Goal: Transaction & Acquisition: Purchase product/service

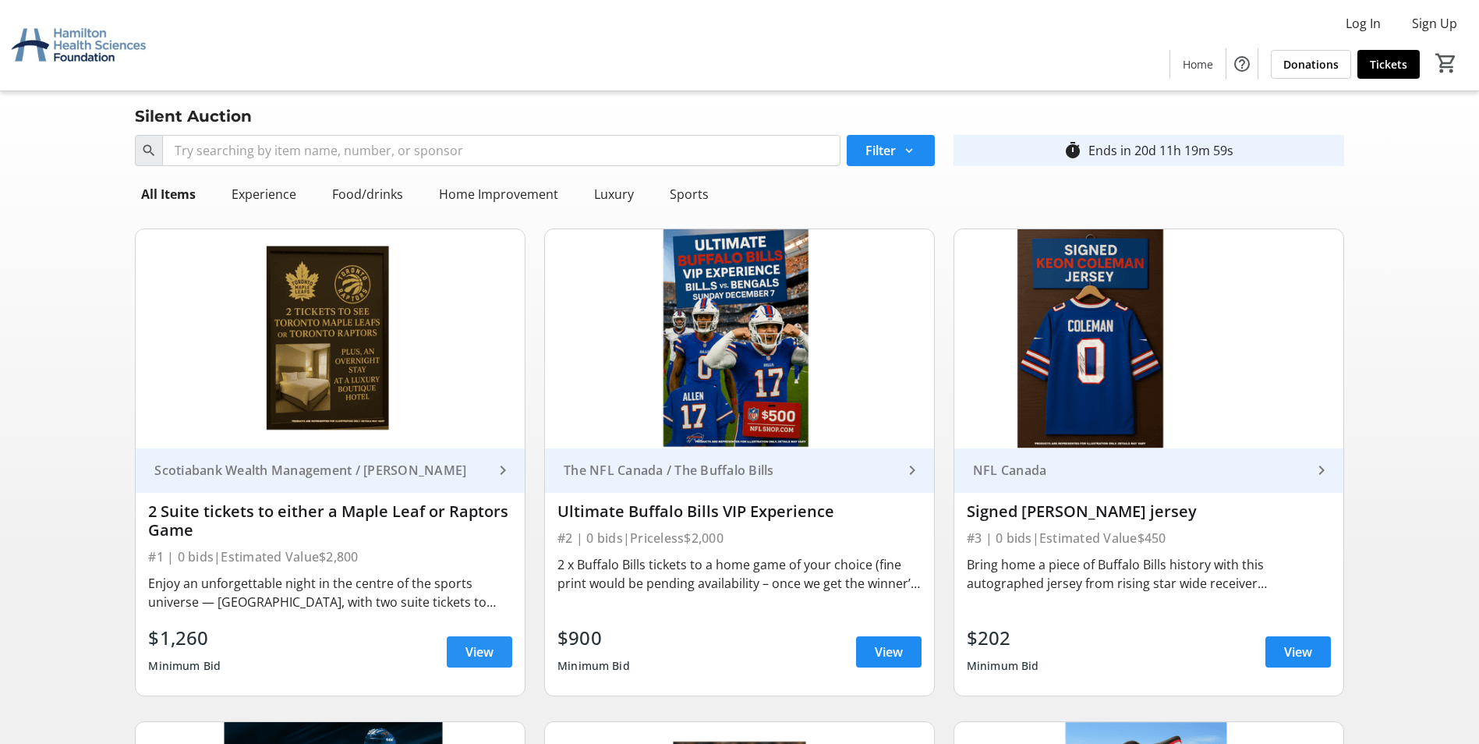
click at [483, 647] on span "View" at bounding box center [479, 651] width 28 height 19
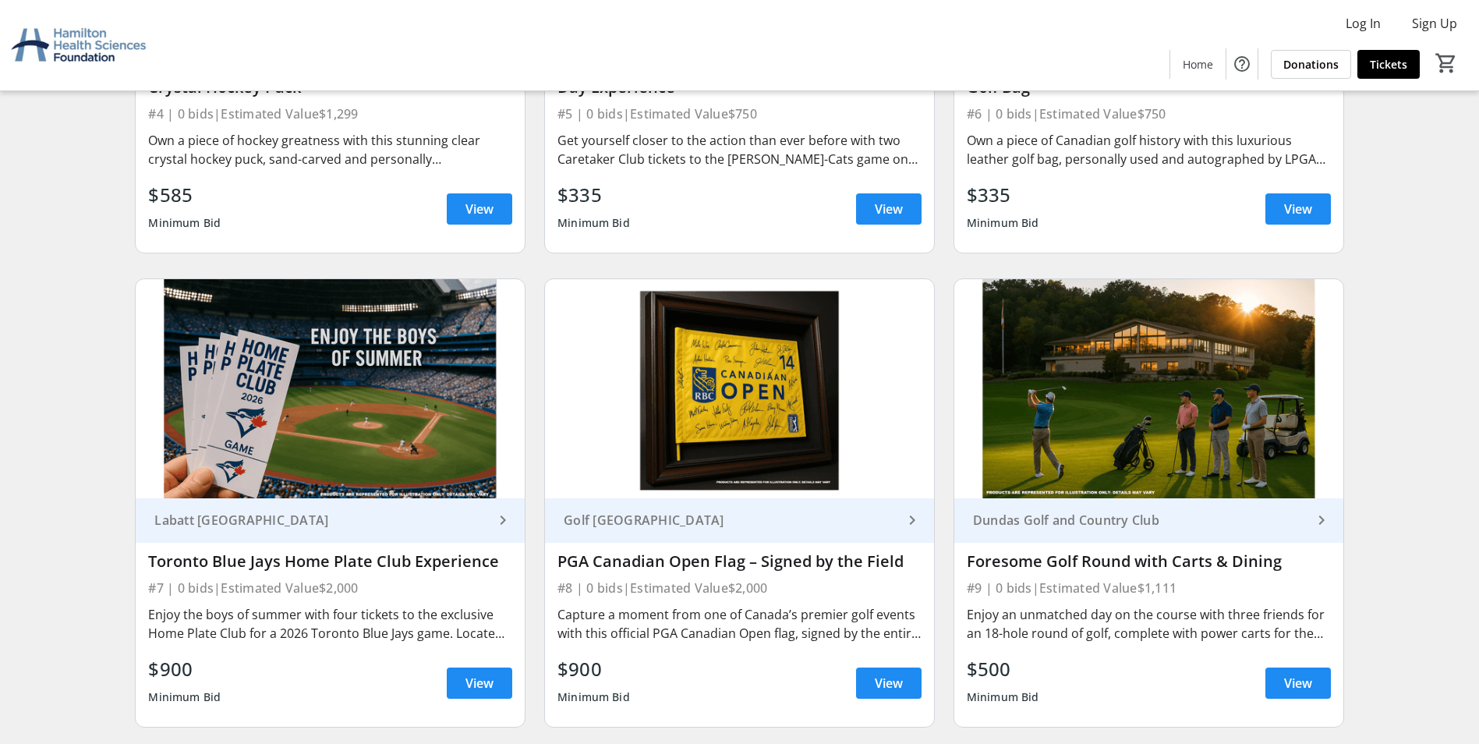
scroll to position [935, 0]
click at [1305, 198] on span at bounding box center [1297, 207] width 65 height 37
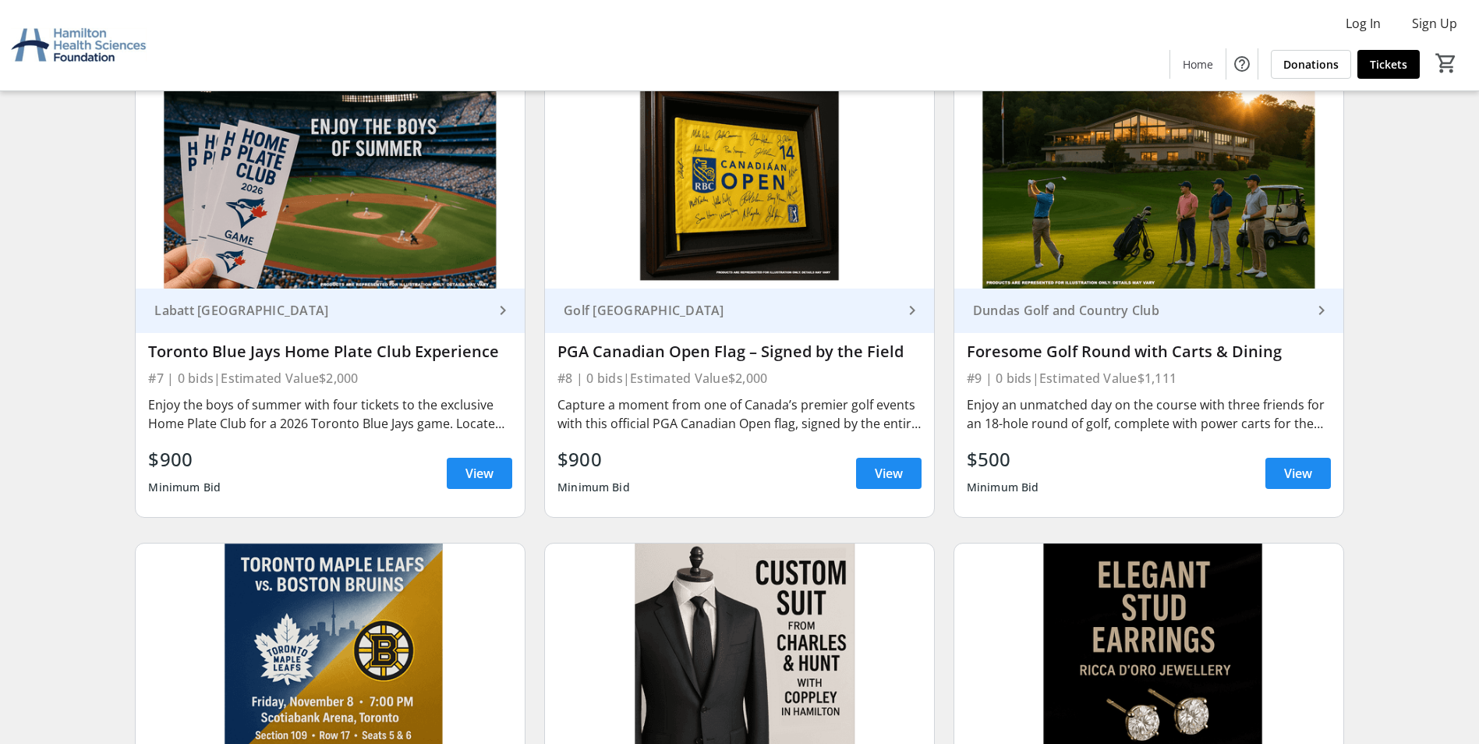
scroll to position [1169, 0]
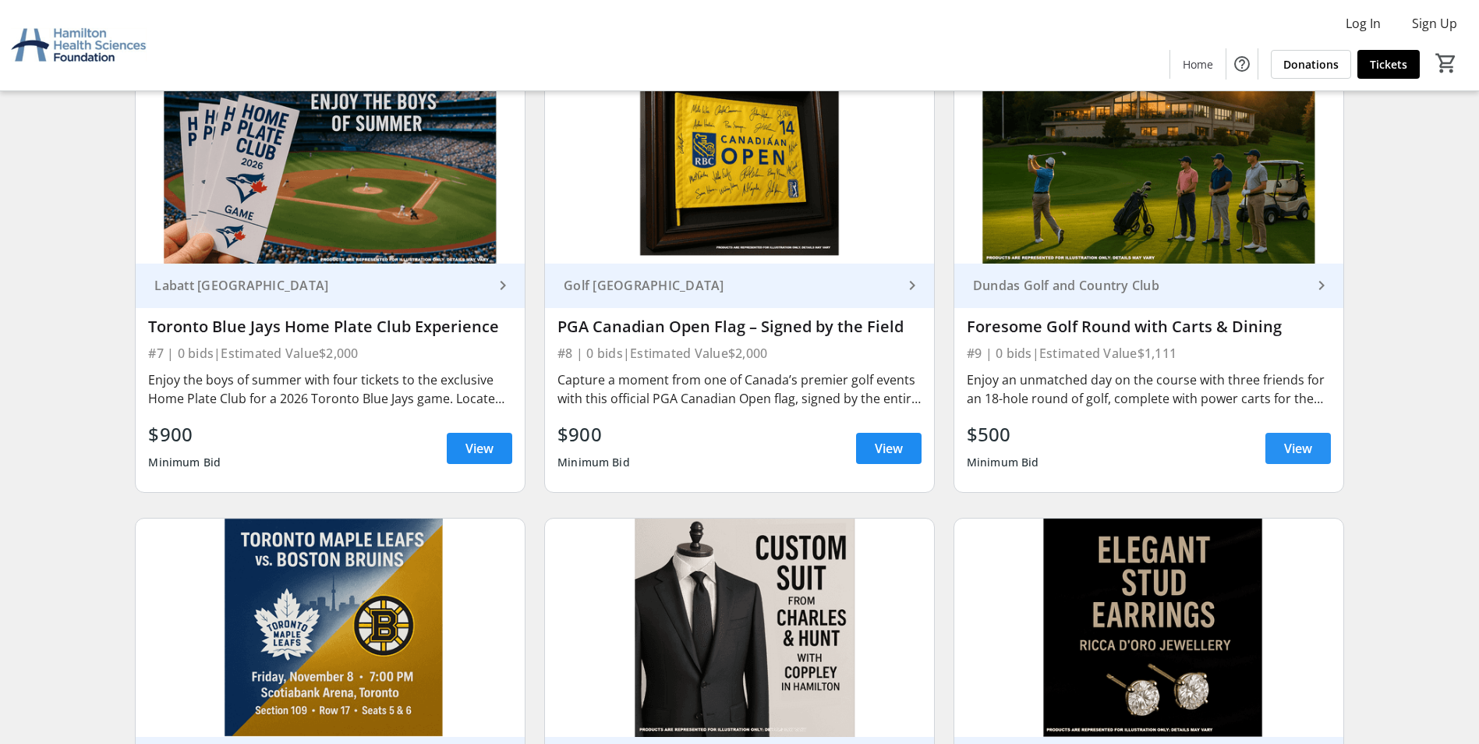
click at [1317, 444] on span at bounding box center [1297, 448] width 65 height 37
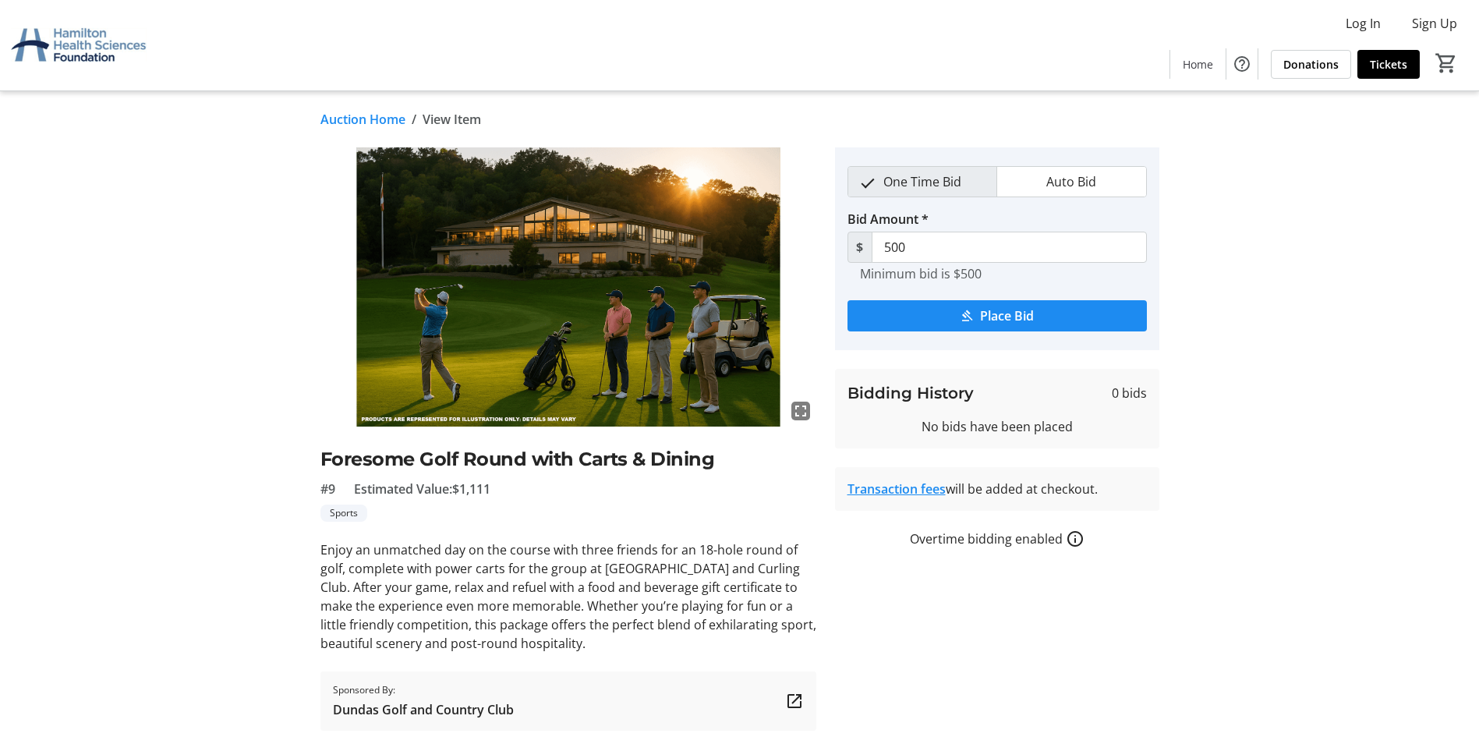
scroll to position [46, 0]
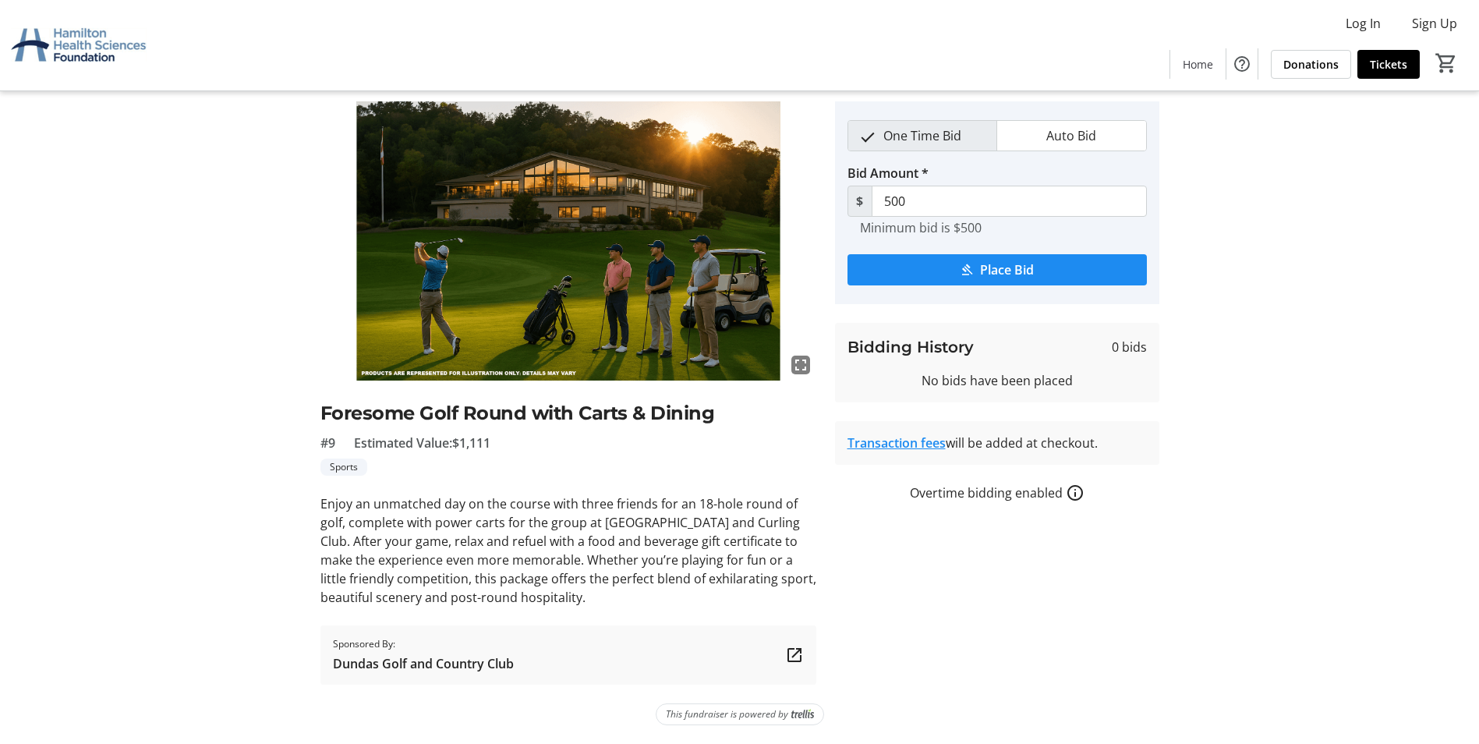
drag, startPoint x: 465, startPoint y: 447, endPoint x: 507, endPoint y: 439, distance: 43.0
click at [507, 439] on div "#9 Estimated Value: $1,111" at bounding box center [568, 442] width 496 height 19
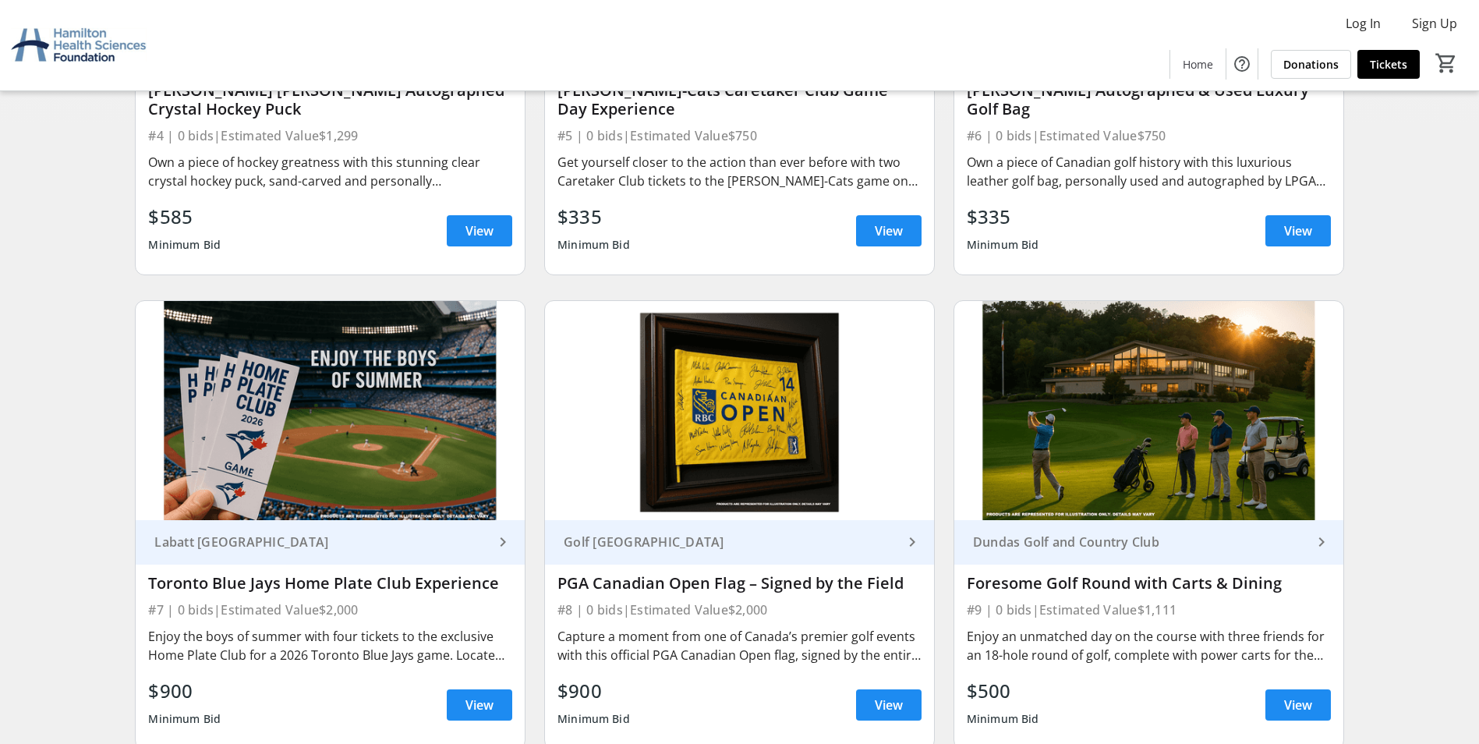
scroll to position [1013, 0]
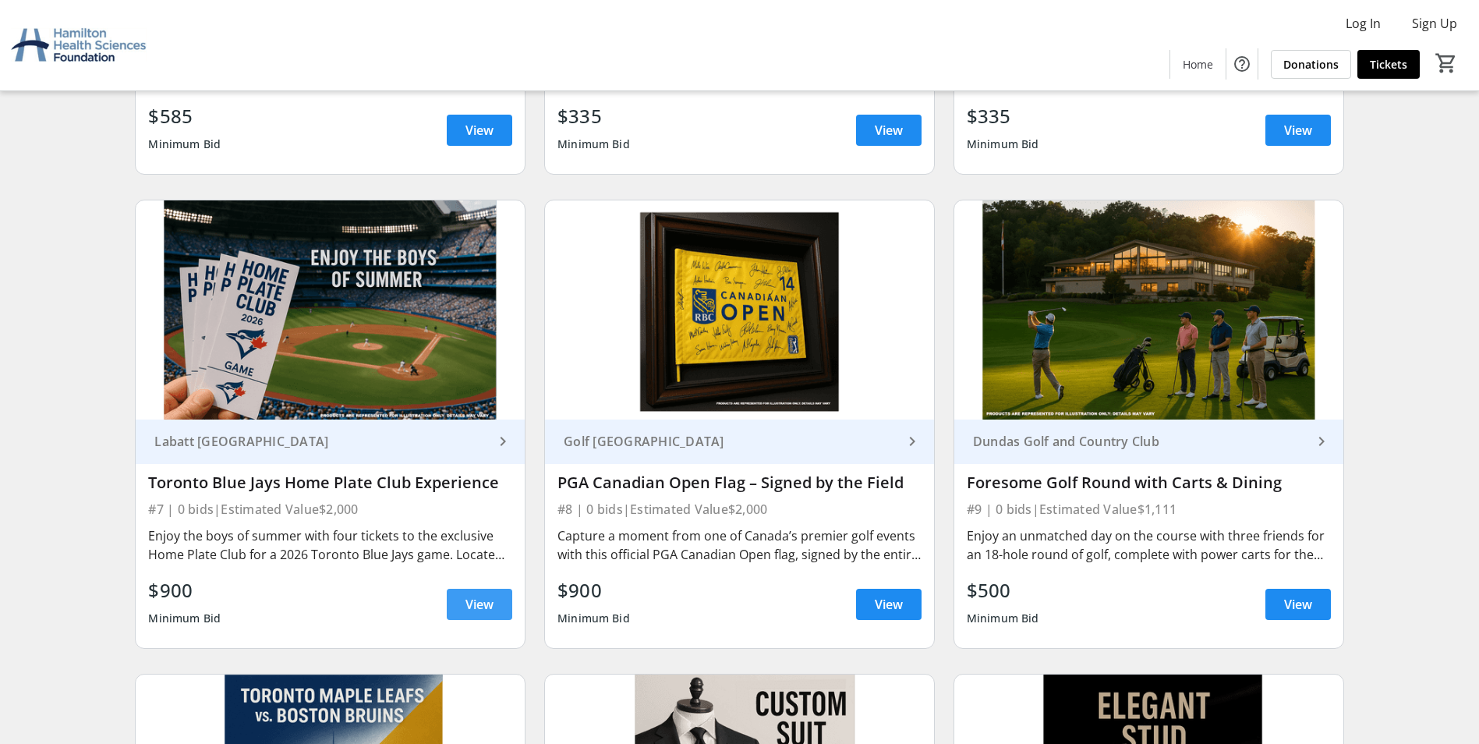
click at [485, 596] on span "View" at bounding box center [479, 604] width 28 height 19
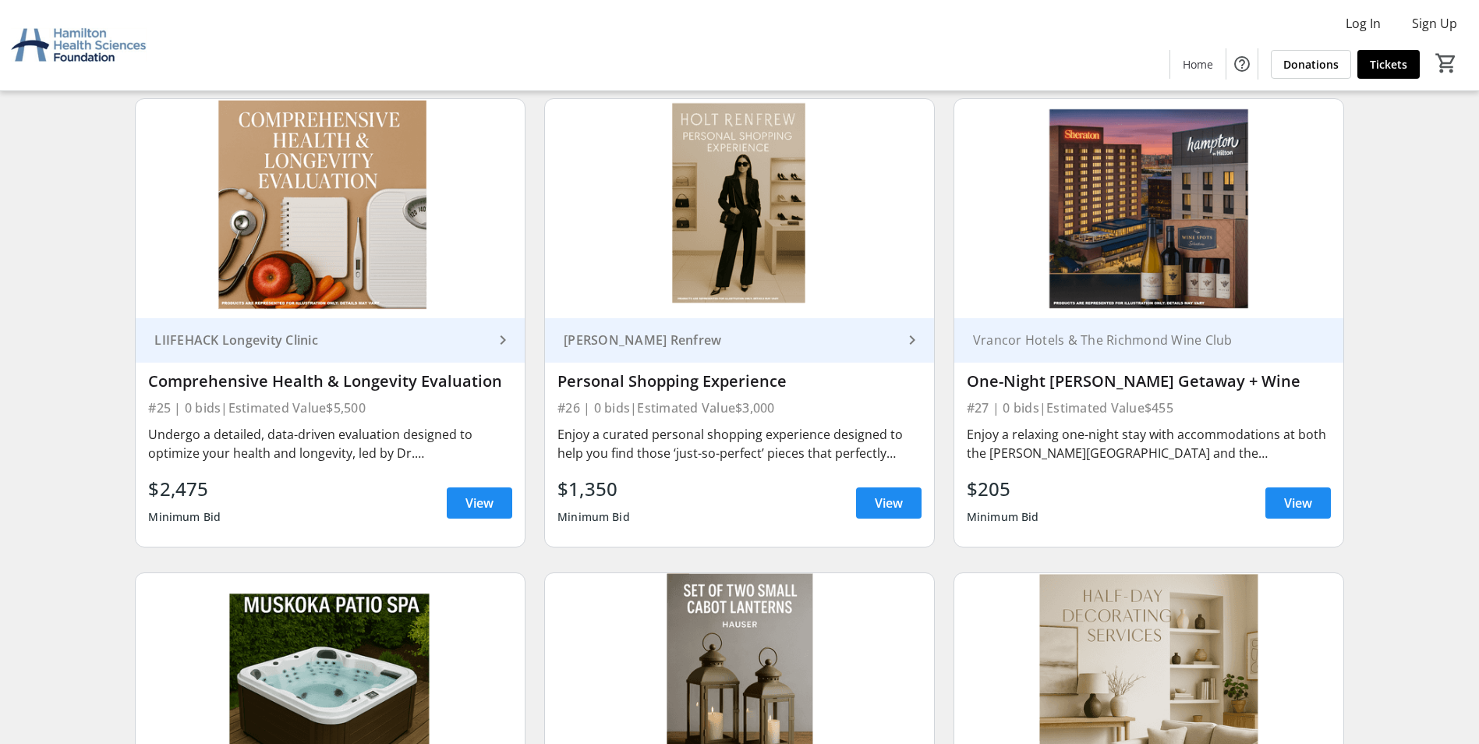
scroll to position [4053, 0]
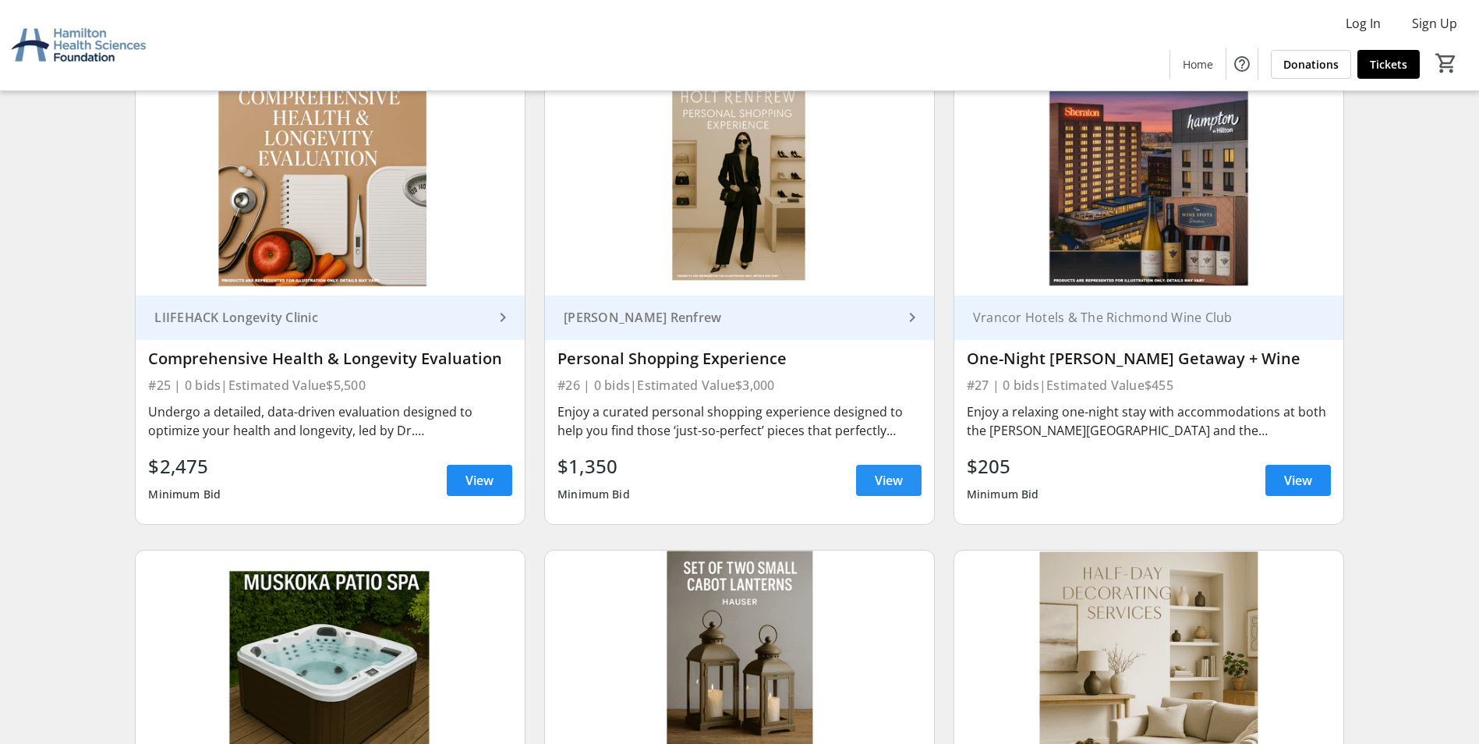
click at [879, 474] on span "View" at bounding box center [889, 480] width 28 height 19
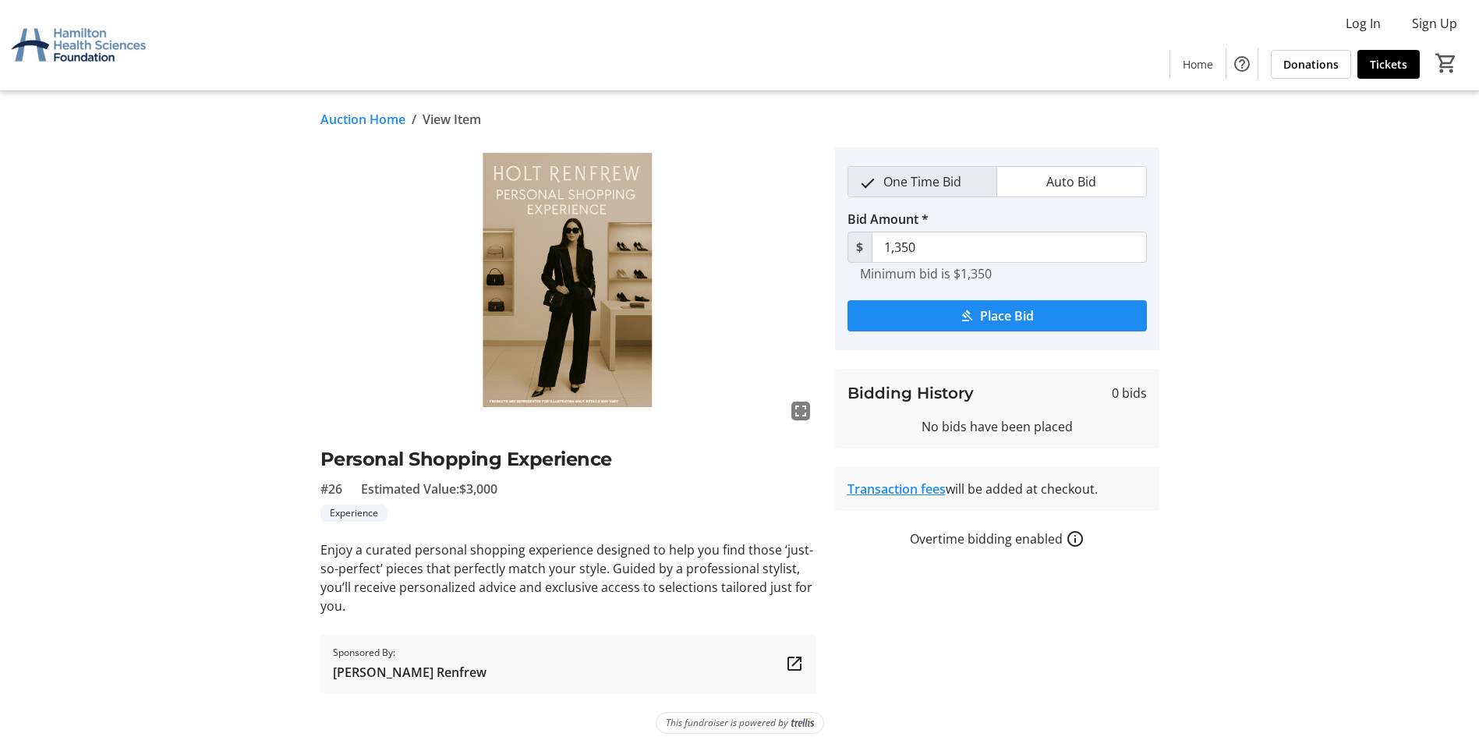
drag, startPoint x: 472, startPoint y: 489, endPoint x: 512, endPoint y: 488, distance: 40.5
click at [512, 488] on div "#26 Estimated Value: $3,000" at bounding box center [568, 488] width 496 height 19
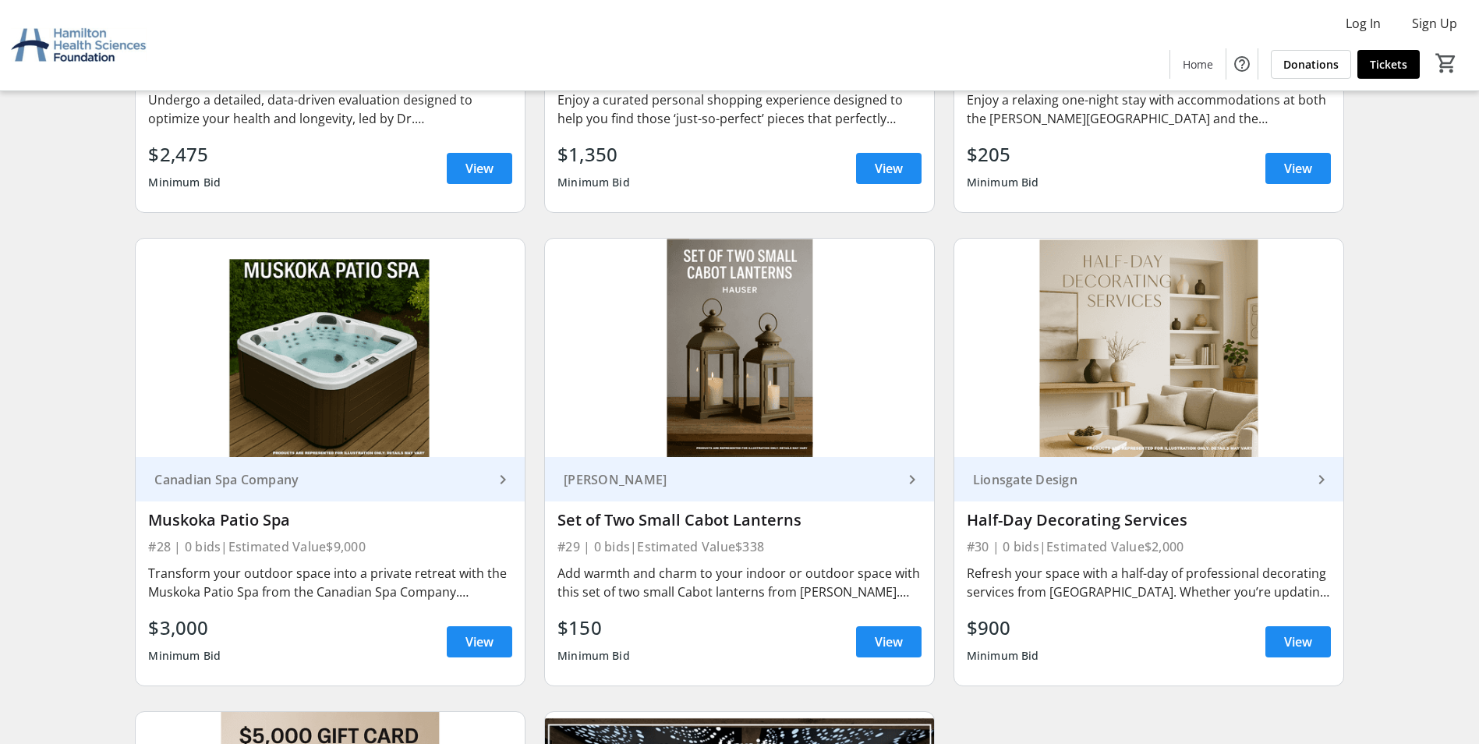
scroll to position [4828, 0]
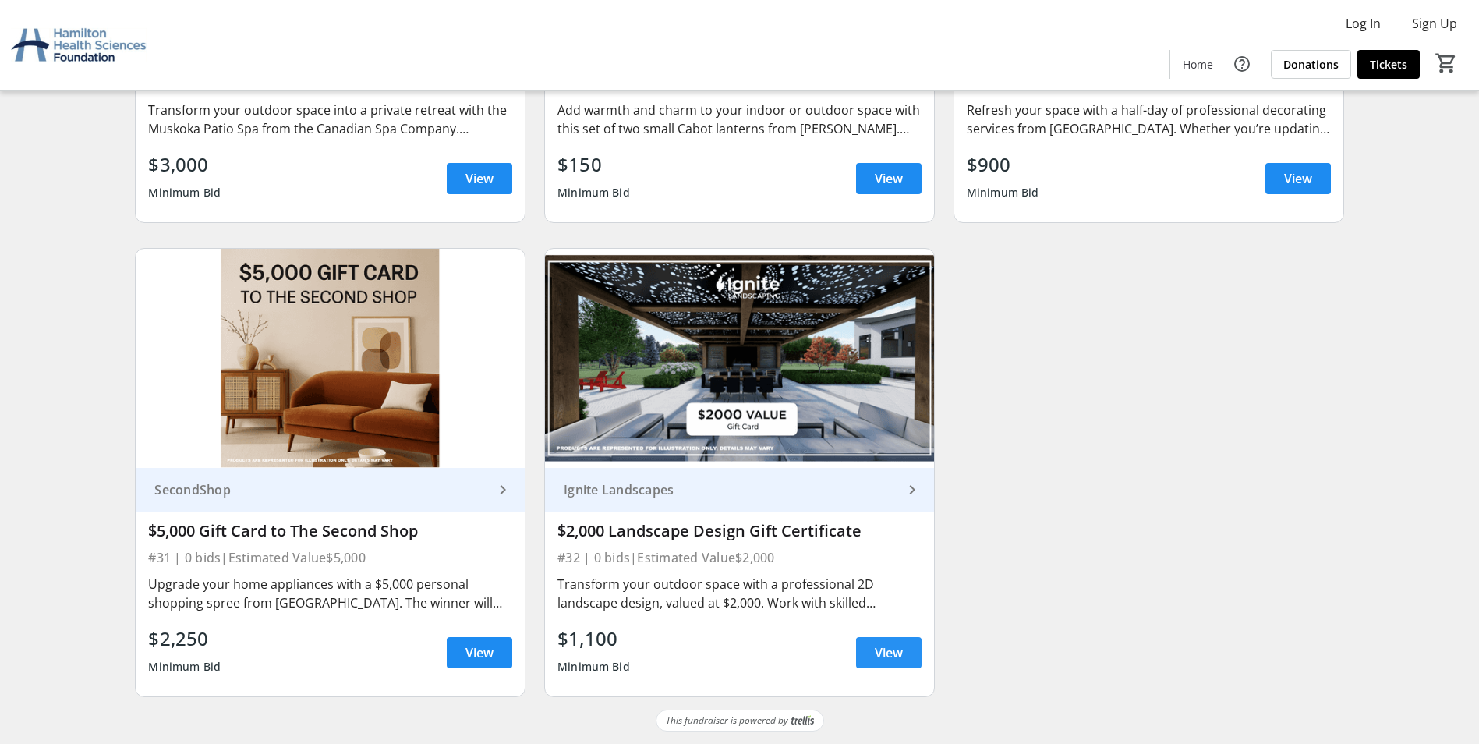
click at [903, 654] on span at bounding box center [888, 652] width 65 height 37
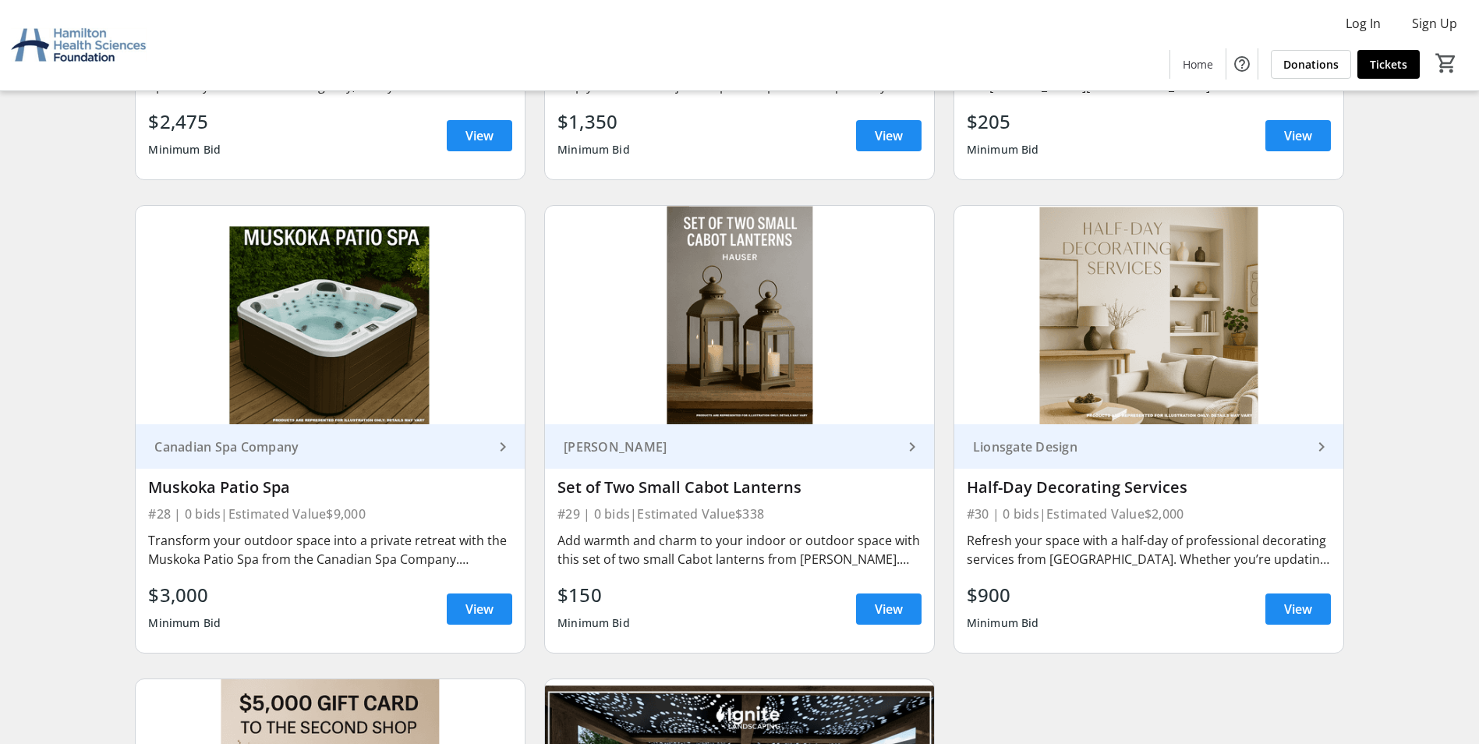
scroll to position [4361, 0]
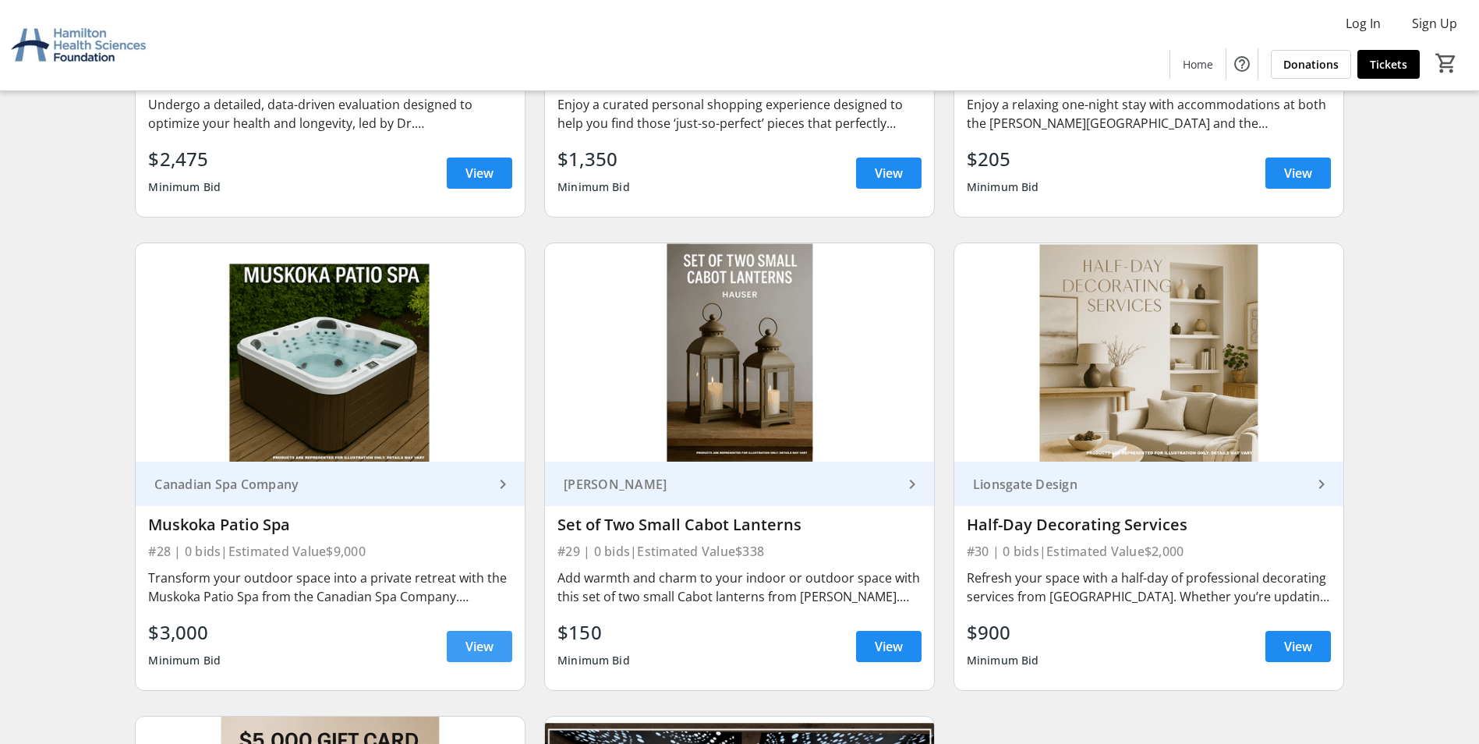
click at [482, 645] on span "View" at bounding box center [479, 646] width 28 height 19
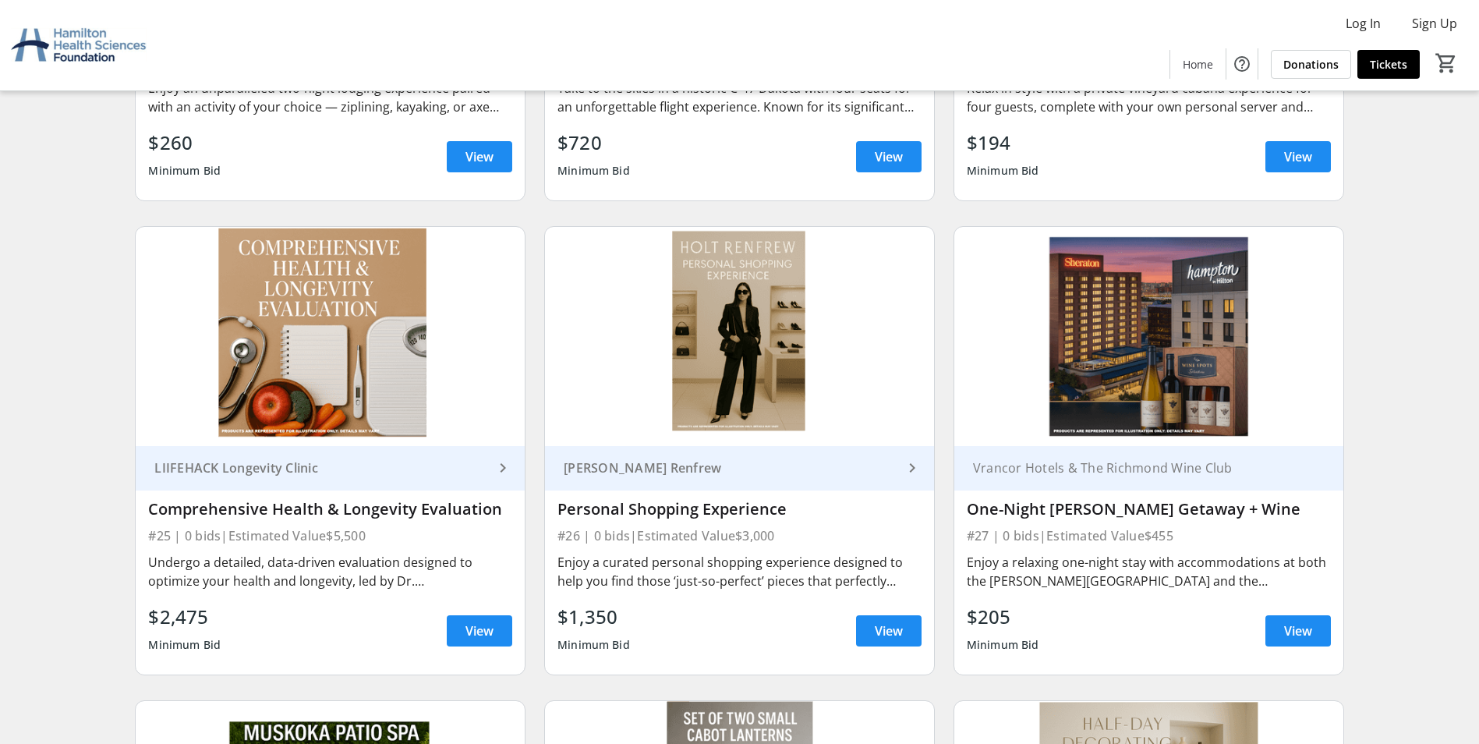
scroll to position [3893, 0]
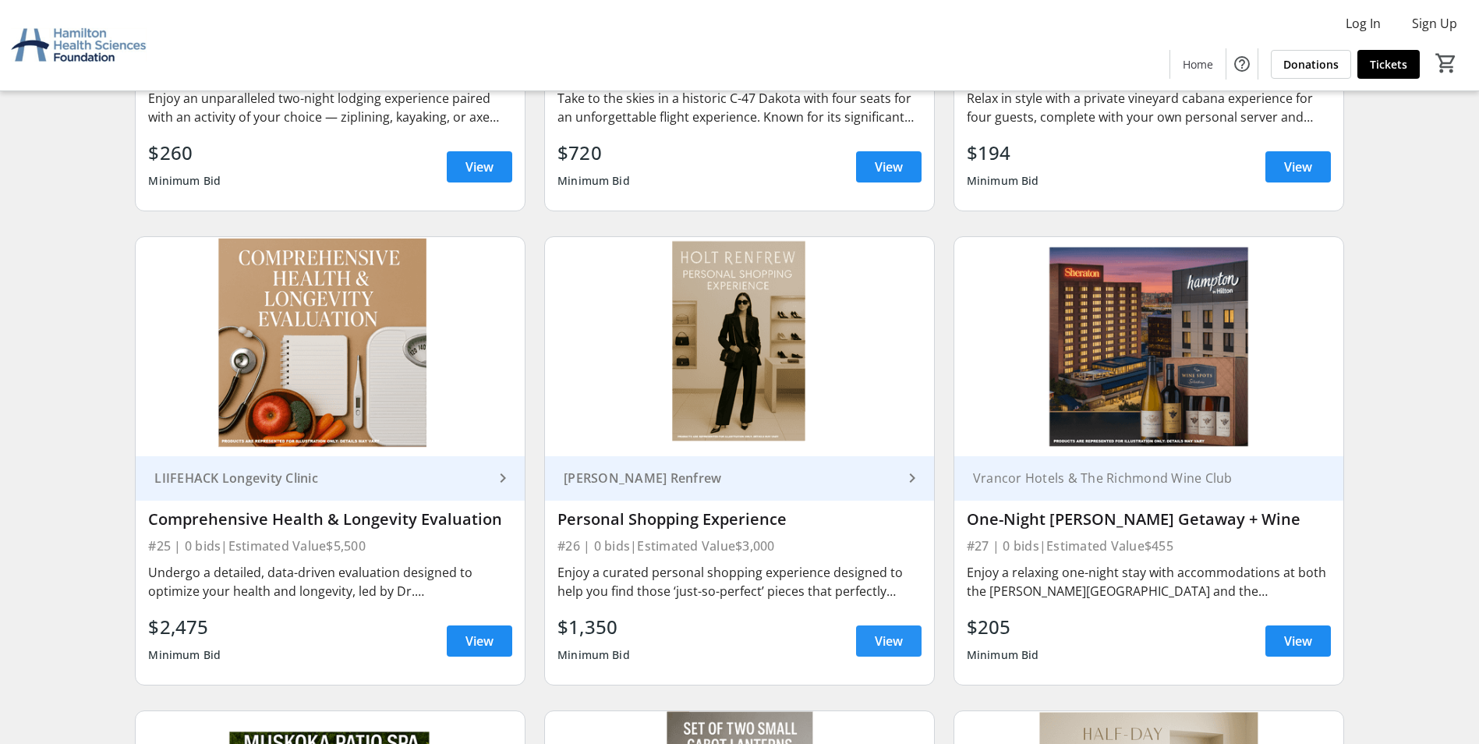
click at [879, 651] on span at bounding box center [888, 640] width 65 height 37
